Goal: Task Accomplishment & Management: Manage account settings

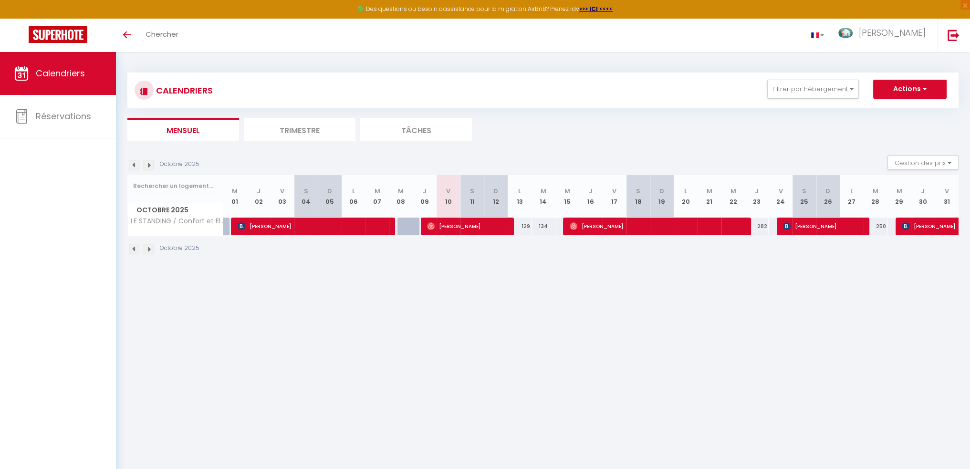
click at [136, 164] on img at bounding box center [134, 165] width 10 height 10
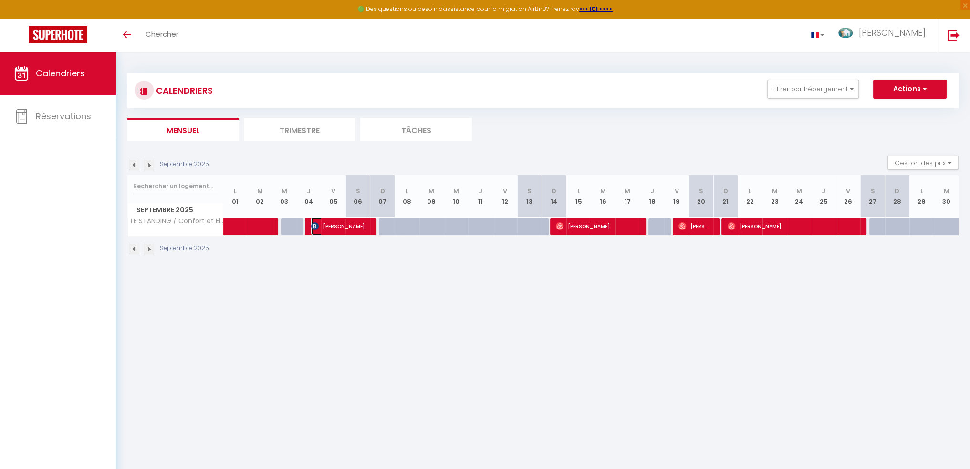
click at [348, 225] on span "[PERSON_NAME]" at bounding box center [339, 226] width 57 height 18
select select "OK"
select select "1"
select select "0"
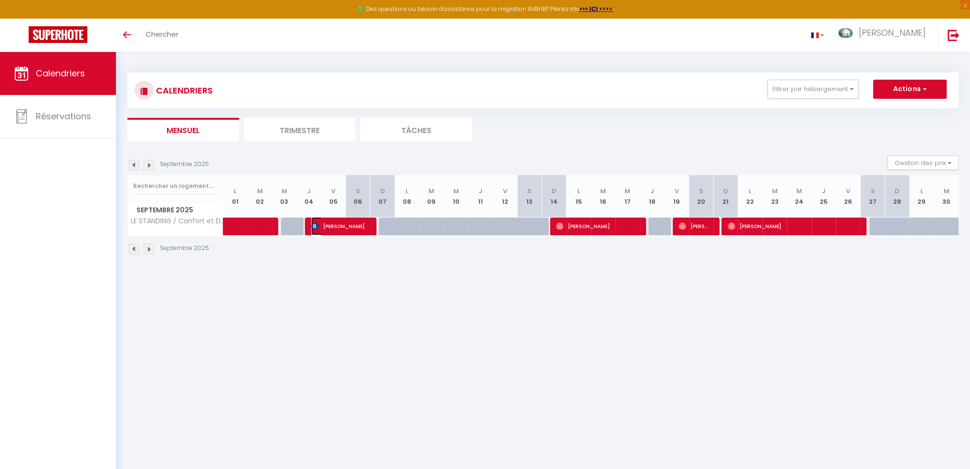
select select "1"
select select
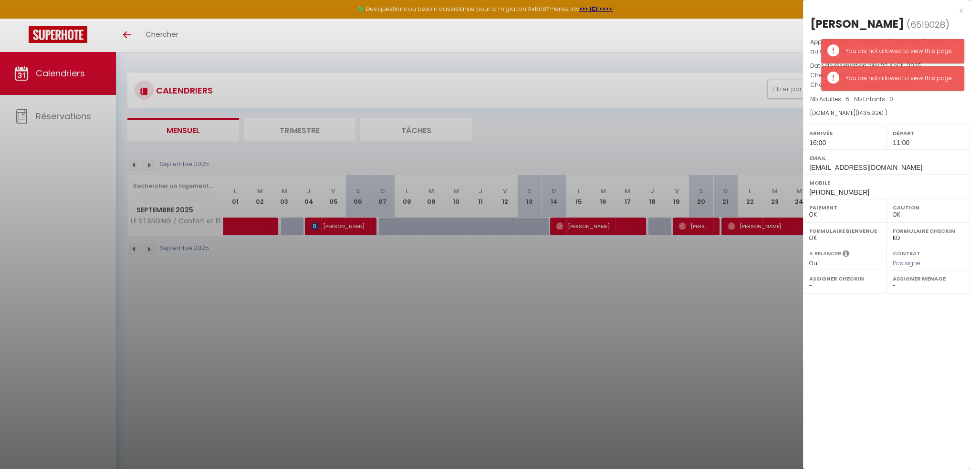
click at [932, 100] on p "Nb Adultes : 6 - Nb Enfants : 0" at bounding box center [886, 99] width 153 height 10
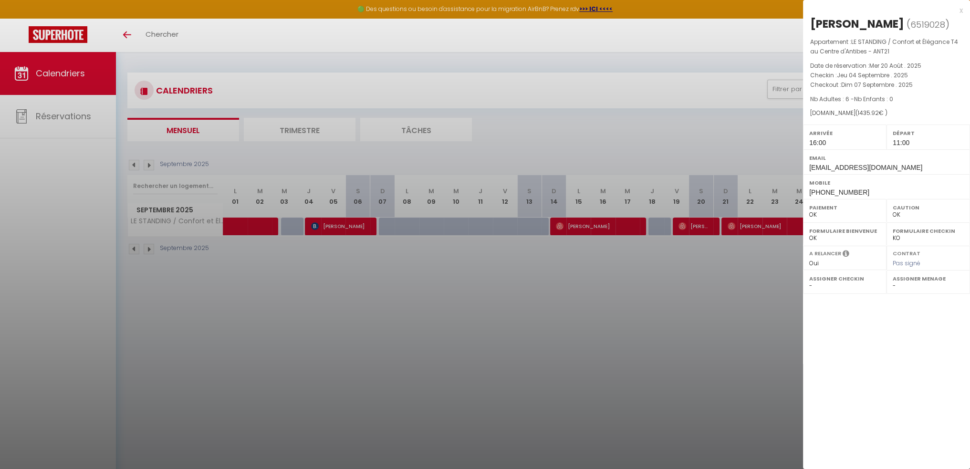
click at [578, 229] on div at bounding box center [485, 234] width 970 height 469
select select
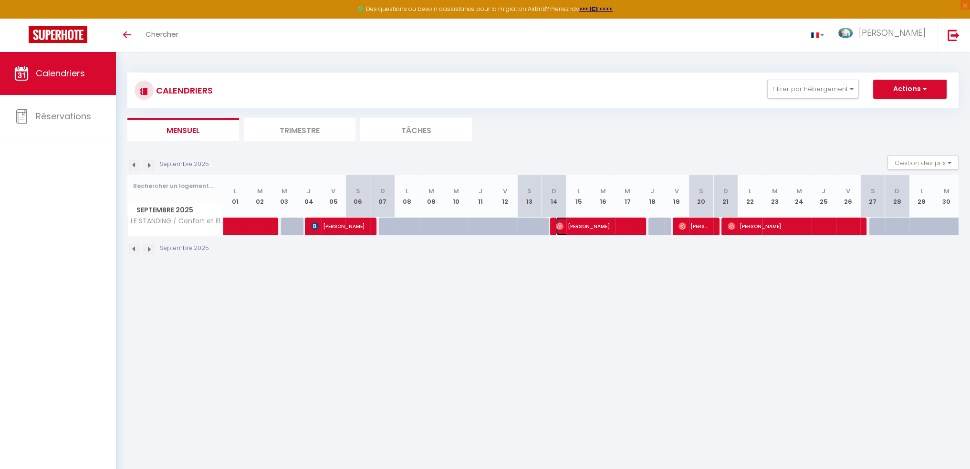
click at [603, 229] on span "[PERSON_NAME]" at bounding box center [596, 226] width 81 height 18
select select
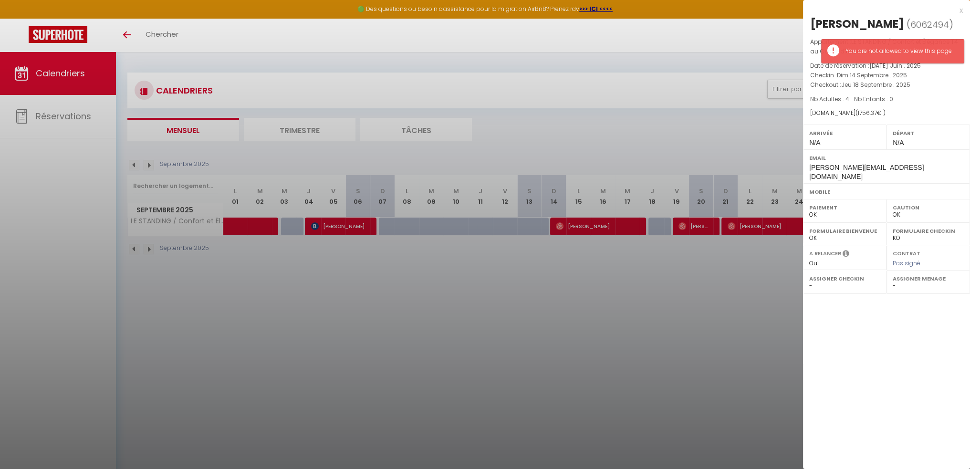
click at [925, 99] on p "Nb Adultes : 4 - Nb Enfants : 0" at bounding box center [886, 99] width 153 height 10
click at [701, 229] on div at bounding box center [485, 234] width 970 height 469
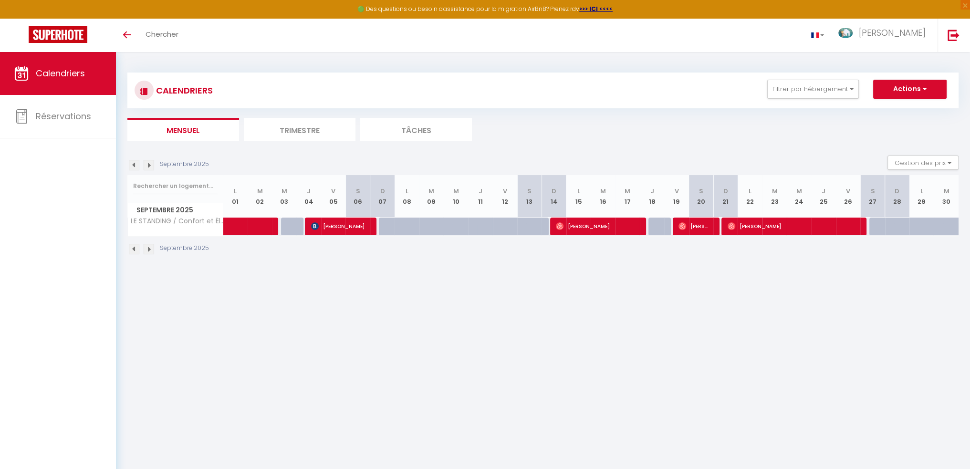
click at [744, 241] on div "Septembre 2025" at bounding box center [542, 250] width 831 height 28
drag, startPoint x: 699, startPoint y: 236, endPoint x: 702, endPoint y: 230, distance: 6.6
click at [700, 234] on div "Septembre 2025 Gestion des prix Nb Nuits minimum Règles Disponibilité Septembre…" at bounding box center [542, 210] width 831 height 109
click at [703, 230] on span "[PERSON_NAME]" at bounding box center [695, 226] width 32 height 18
select select
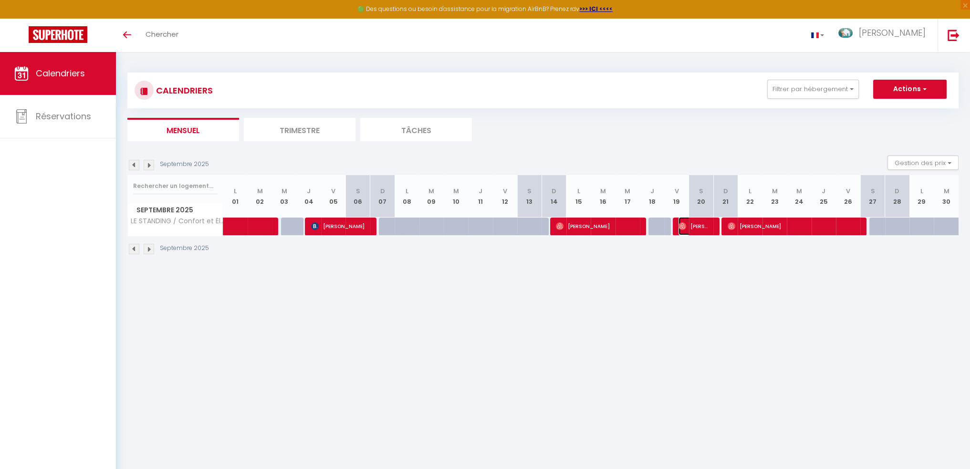
select select
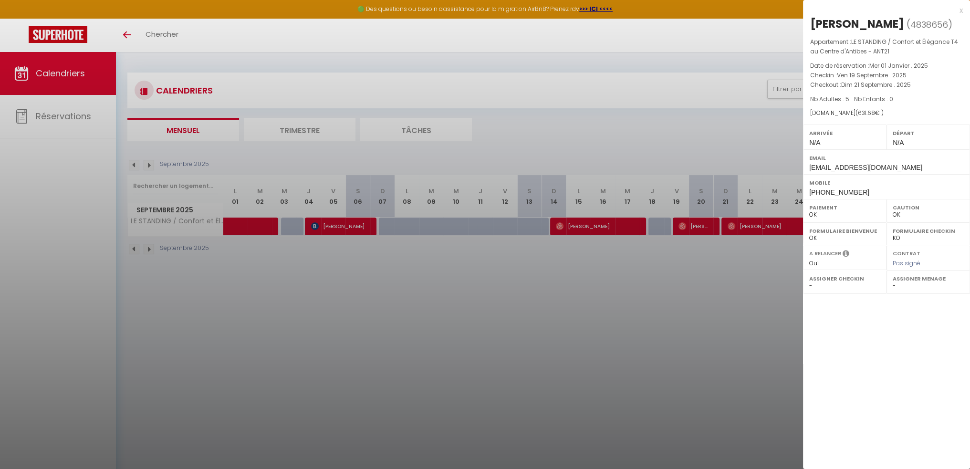
click at [622, 294] on div at bounding box center [485, 234] width 970 height 469
select select
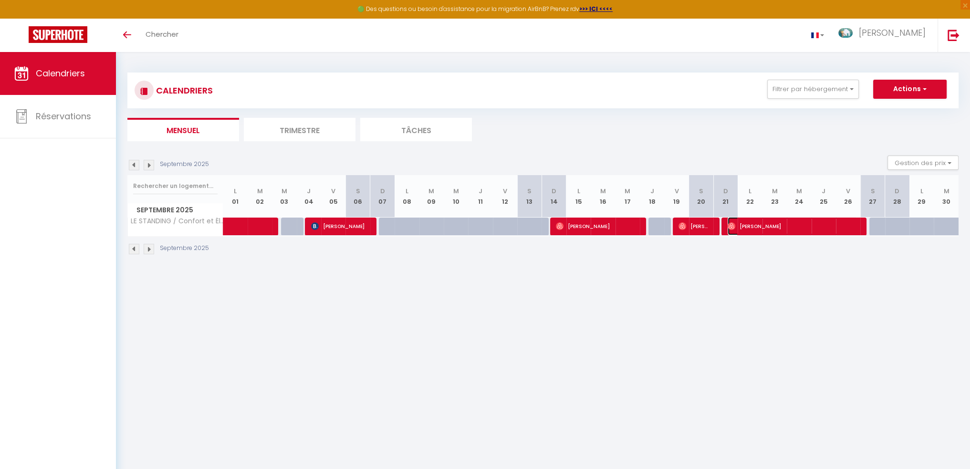
click at [771, 226] on span "[PERSON_NAME]" at bounding box center [793, 226] width 130 height 18
select select
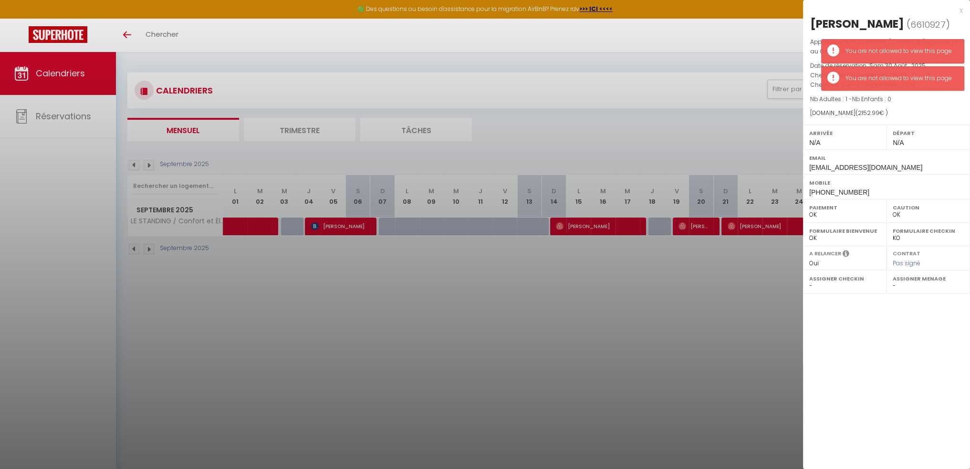
click at [897, 105] on div "Appartement : LE STANDING / Confort et Élégance T4 au Centre d'Antibes - ANT21 …" at bounding box center [886, 77] width 167 height 81
